Goal: Information Seeking & Learning: Learn about a topic

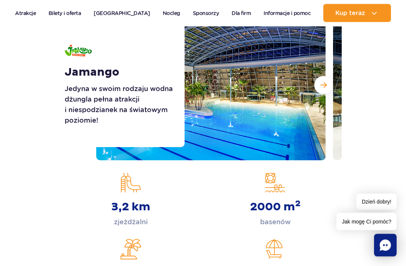
scroll to position [109, 0]
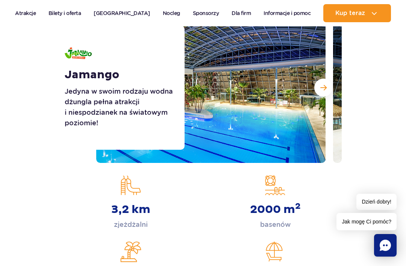
click at [327, 94] on button "Następny slajd" at bounding box center [323, 88] width 18 height 18
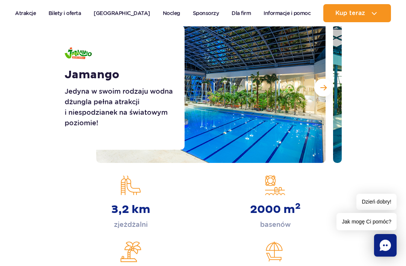
click at [325, 91] on span "Następny slajd" at bounding box center [323, 87] width 6 height 7
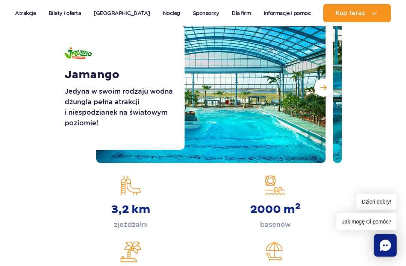
click at [327, 90] on button "Następny slajd" at bounding box center [323, 88] width 18 height 18
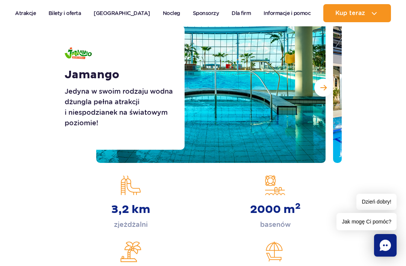
click at [327, 90] on button "Następny slajd" at bounding box center [323, 88] width 18 height 18
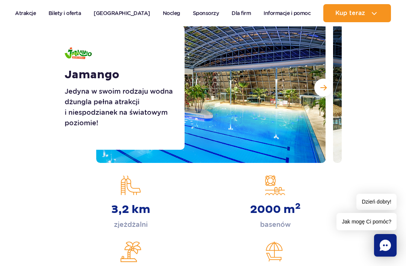
click at [328, 89] on button "Następny slajd" at bounding box center [323, 88] width 18 height 18
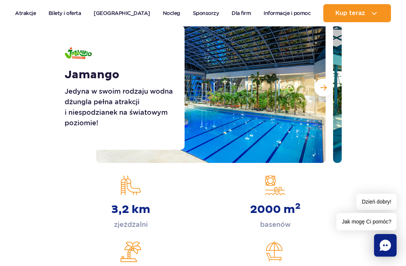
click at [329, 89] on button "Następny slajd" at bounding box center [323, 88] width 18 height 18
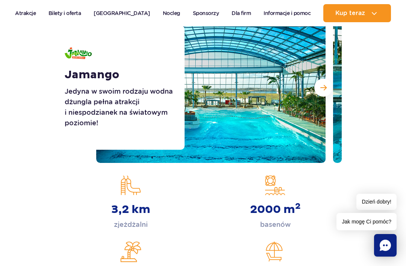
click at [329, 89] on button "Następny slajd" at bounding box center [323, 88] width 18 height 18
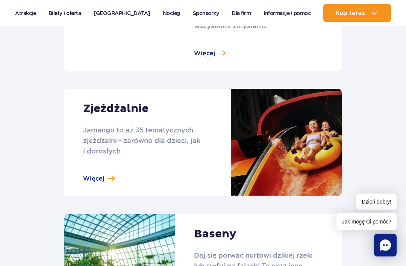
scroll to position [669, 0]
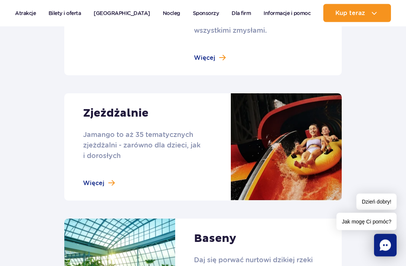
click at [96, 171] on link at bounding box center [202, 147] width 277 height 107
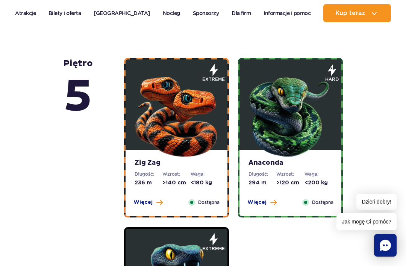
scroll to position [363, 0]
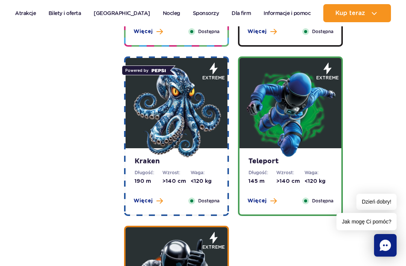
click at [304, 130] on img at bounding box center [290, 112] width 90 height 90
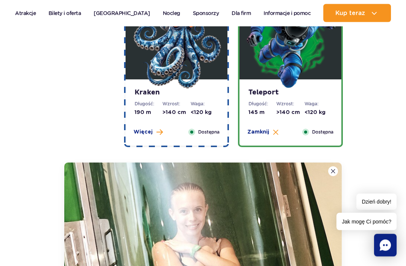
scroll to position [1090, 0]
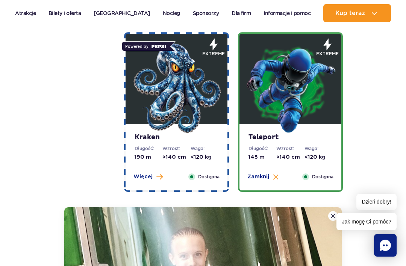
click at [192, 120] on img at bounding box center [176, 88] width 90 height 90
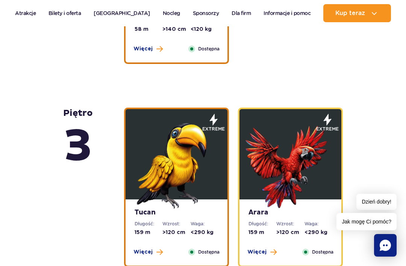
scroll to position [1637, 0]
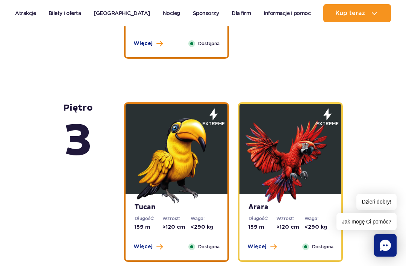
click at [191, 192] on img at bounding box center [176, 158] width 90 height 90
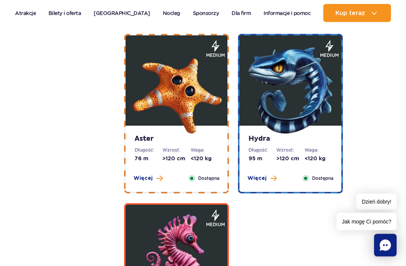
scroll to position [2039, 0]
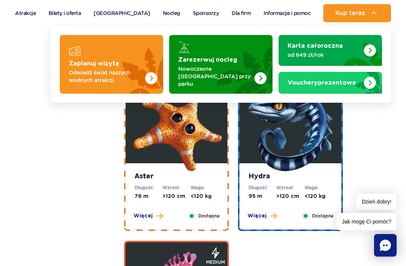
click at [369, 14] on img at bounding box center [373, 13] width 9 height 9
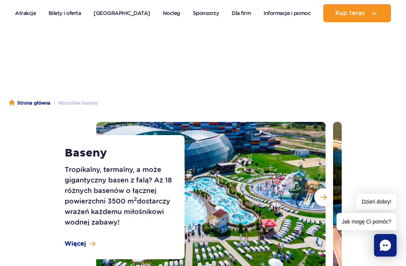
scroll to position [24, 0]
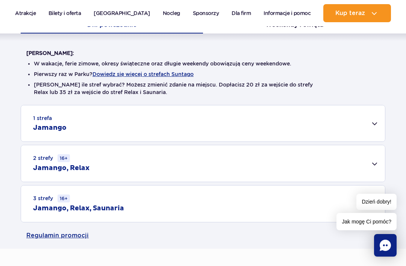
scroll to position [177, 0]
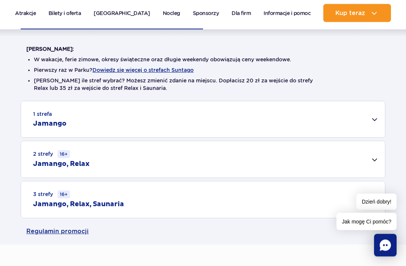
click at [376, 119] on div "1 strefa Jamango" at bounding box center [203, 119] width 364 height 36
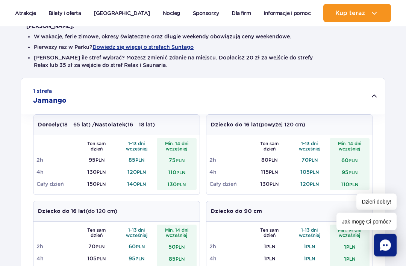
scroll to position [197, 0]
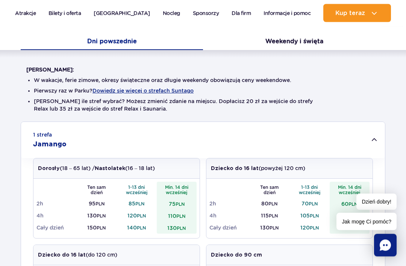
click at [293, 47] on button "Weekendy i święta" at bounding box center [294, 43] width 182 height 16
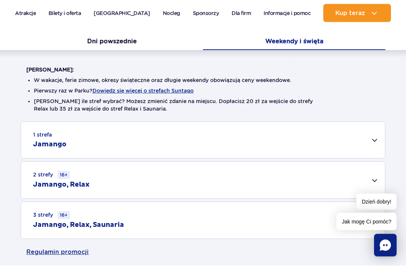
scroll to position [157, 0]
click at [375, 138] on div "1 strefa Jamango" at bounding box center [203, 140] width 364 height 36
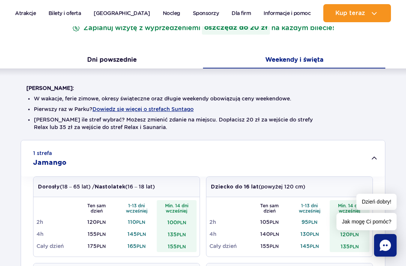
scroll to position [138, 0]
click at [130, 58] on button "Dni powszednie" at bounding box center [112, 61] width 182 height 16
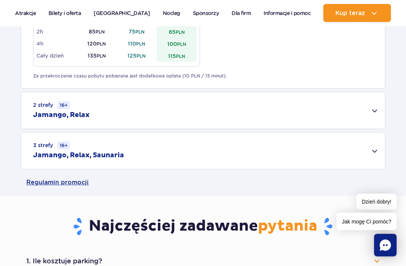
scroll to position [501, 0]
click at [375, 113] on div "2 strefy 16+ Jamango, Relax" at bounding box center [203, 110] width 364 height 36
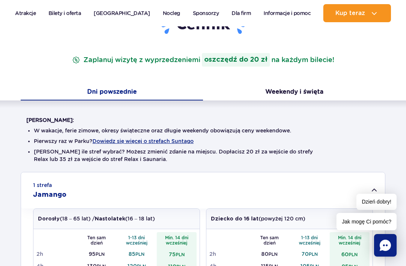
scroll to position [107, 0]
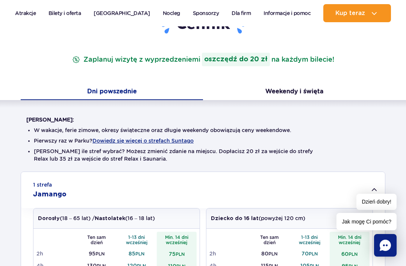
click at [296, 95] on button "Weekendy i święta" at bounding box center [294, 92] width 182 height 16
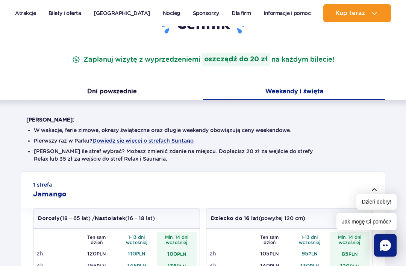
click at [301, 89] on button "Weekendy i święta" at bounding box center [294, 92] width 182 height 16
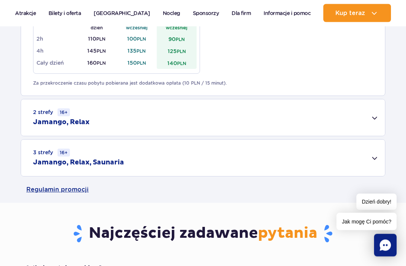
click at [372, 121] on div "2 strefy 16+ Jamango, Relax" at bounding box center [203, 118] width 364 height 36
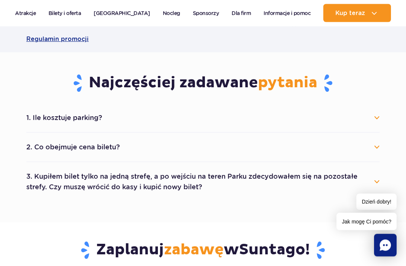
scroll to position [747, 0]
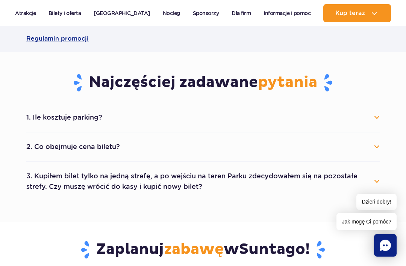
click at [373, 119] on button "1. Ile kosztuje parking?" at bounding box center [202, 117] width 353 height 17
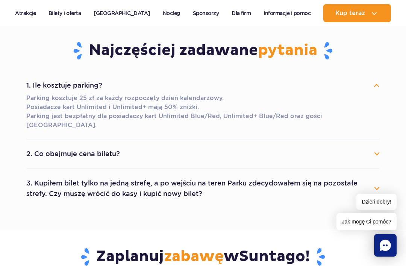
scroll to position [780, 0]
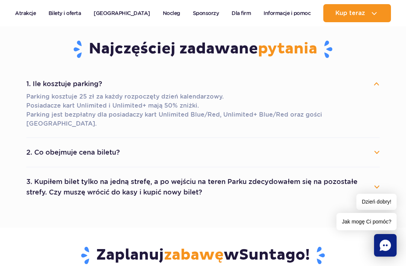
click at [370, 144] on button "2. Co obejmuje cena biletu?" at bounding box center [202, 152] width 353 height 17
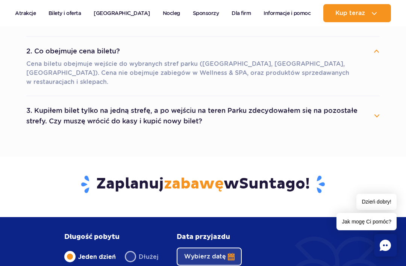
scroll to position [880, 0]
